Goal: Entertainment & Leisure: Consume media (video, audio)

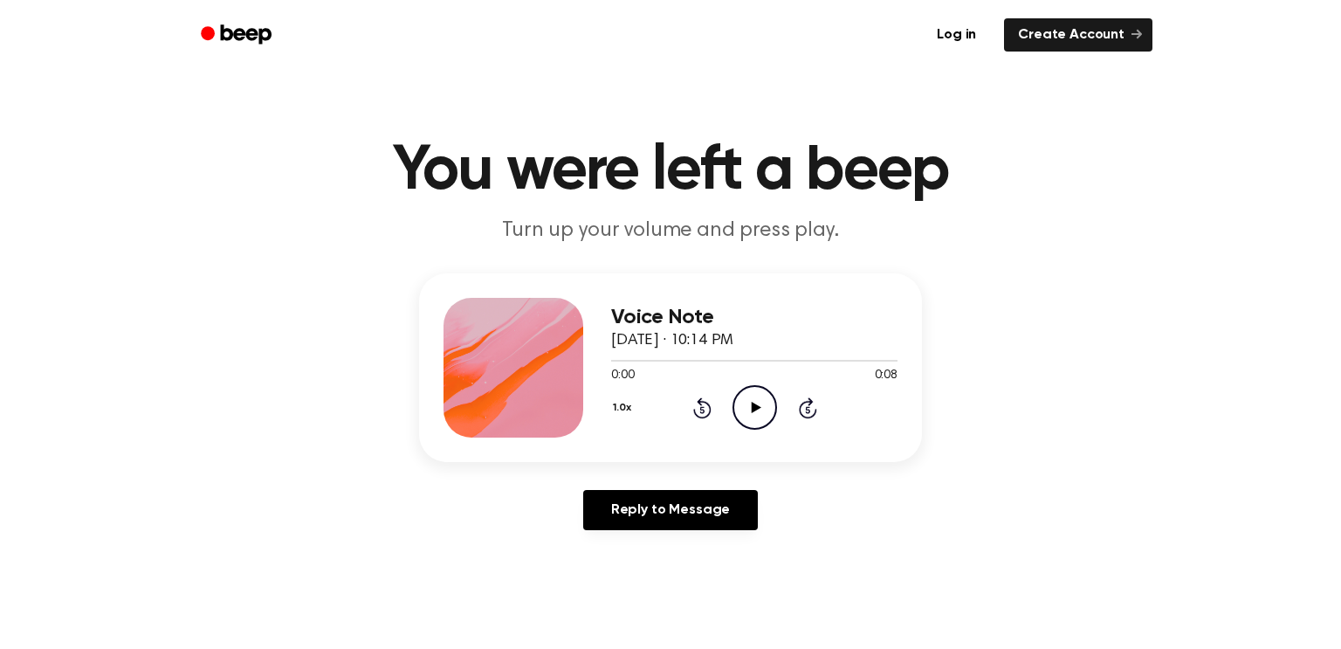
click at [733, 412] on circle at bounding box center [754, 407] width 43 height 43
click at [733, 406] on icon "Play Audio" at bounding box center [755, 407] width 45 height 45
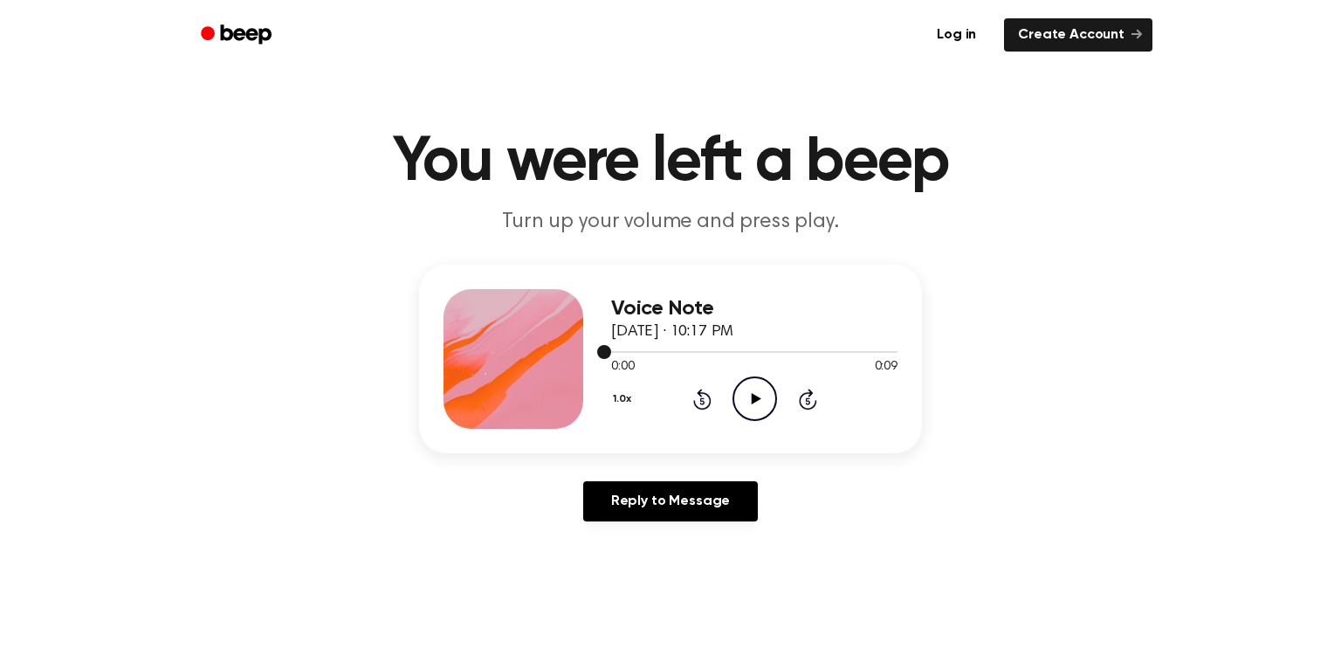
drag, startPoint x: 608, startPoint y: 354, endPoint x: 699, endPoint y: 360, distance: 91.9
click at [765, 357] on div at bounding box center [754, 351] width 286 height 14
click at [759, 389] on icon "Play Audio" at bounding box center [755, 398] width 45 height 45
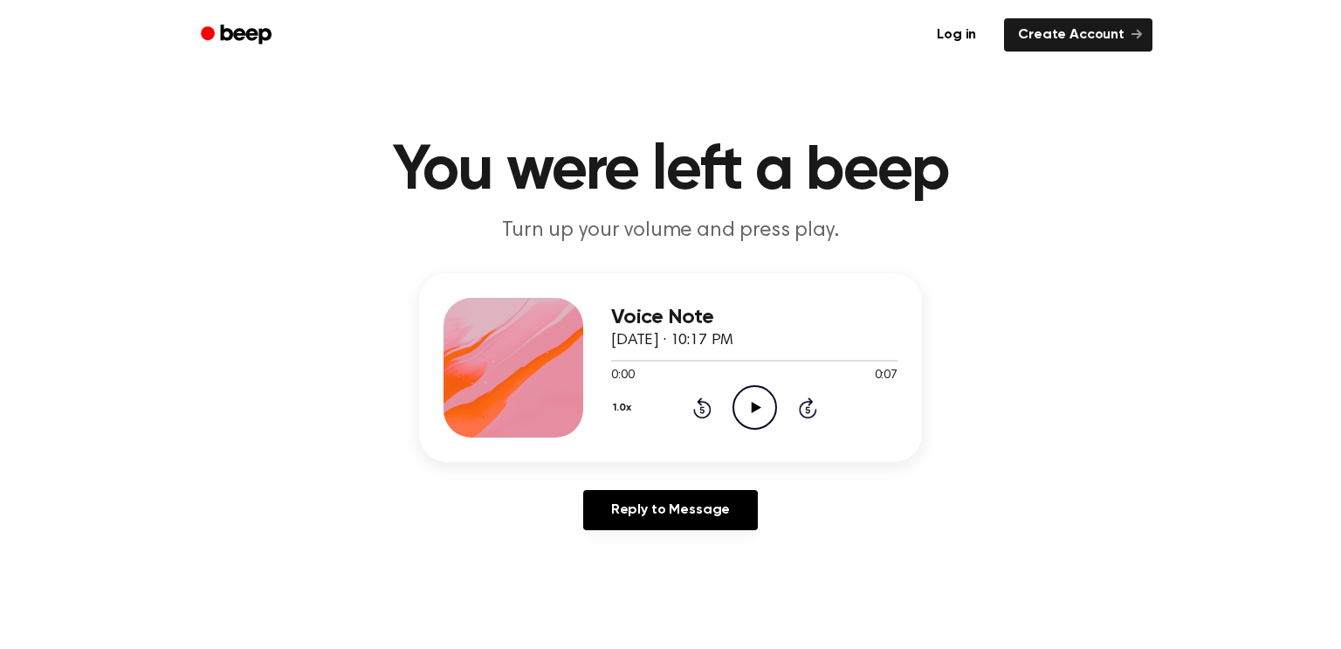
click at [751, 389] on icon "Play Audio" at bounding box center [755, 407] width 45 height 45
